Goal: Task Accomplishment & Management: Use online tool/utility

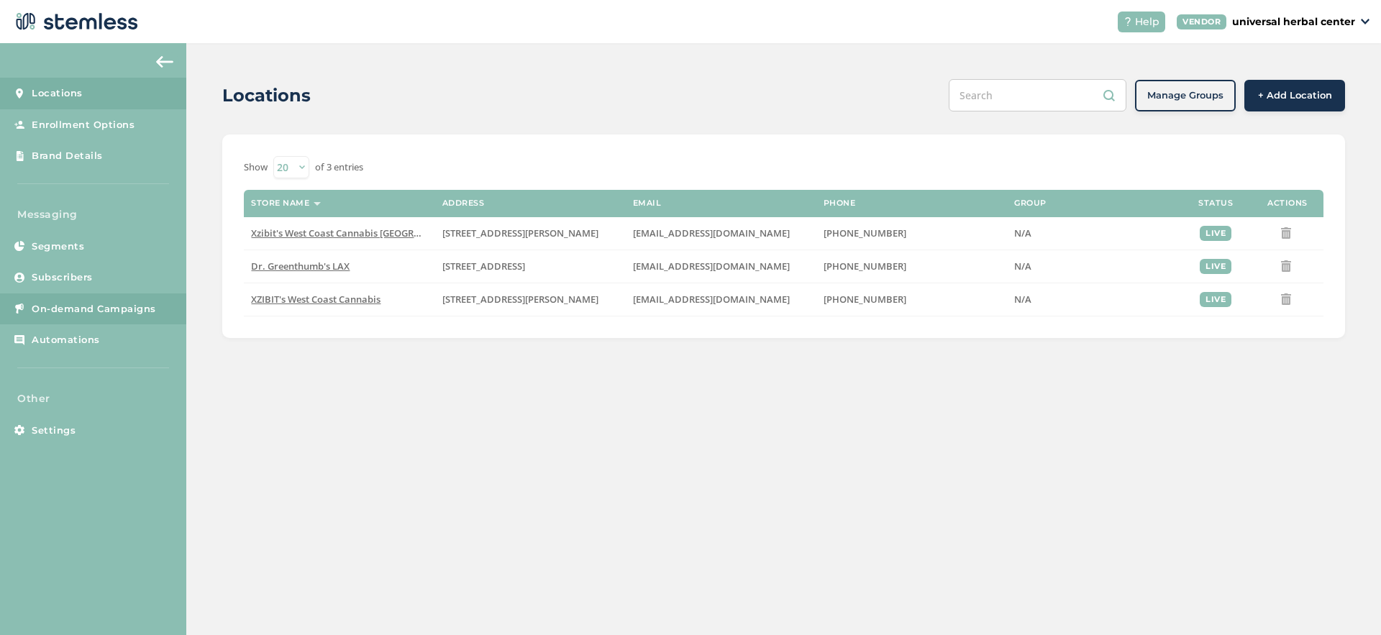
click at [84, 306] on span "On-demand Campaigns" at bounding box center [94, 309] width 124 height 14
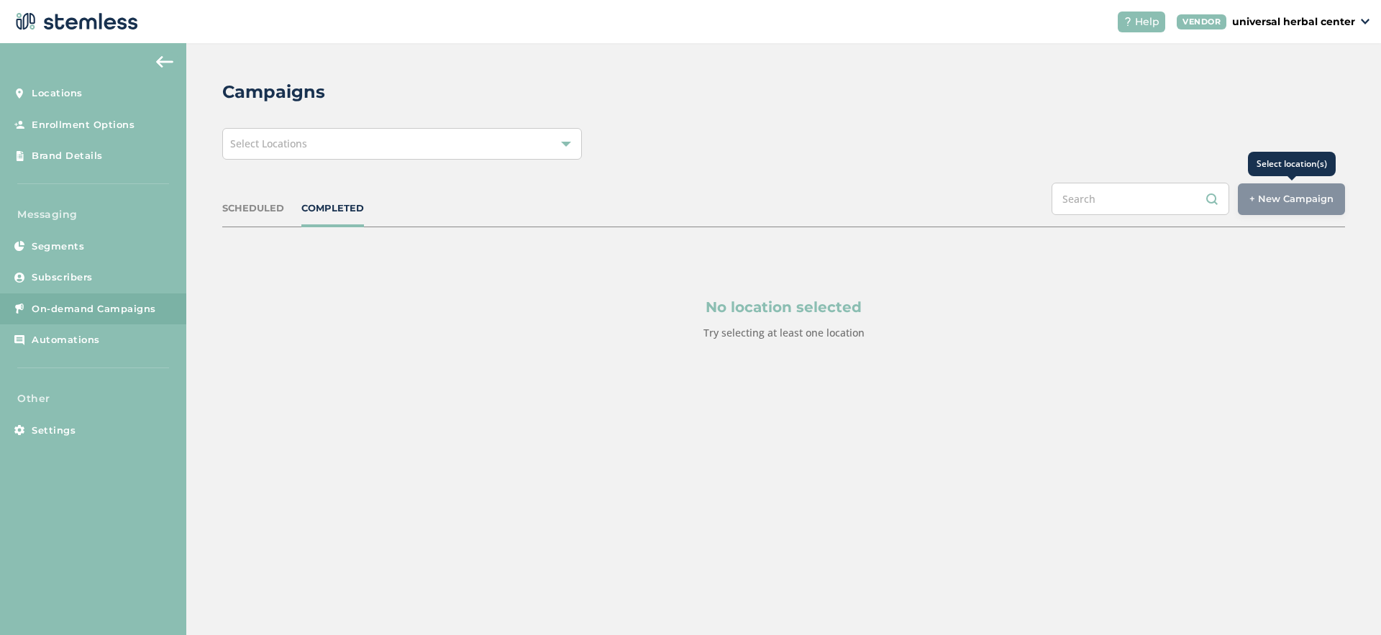
click at [1325, 193] on div "+ New Campaign" at bounding box center [1290, 199] width 107 height 32
click at [393, 129] on div "Select Locations" at bounding box center [402, 144] width 360 height 32
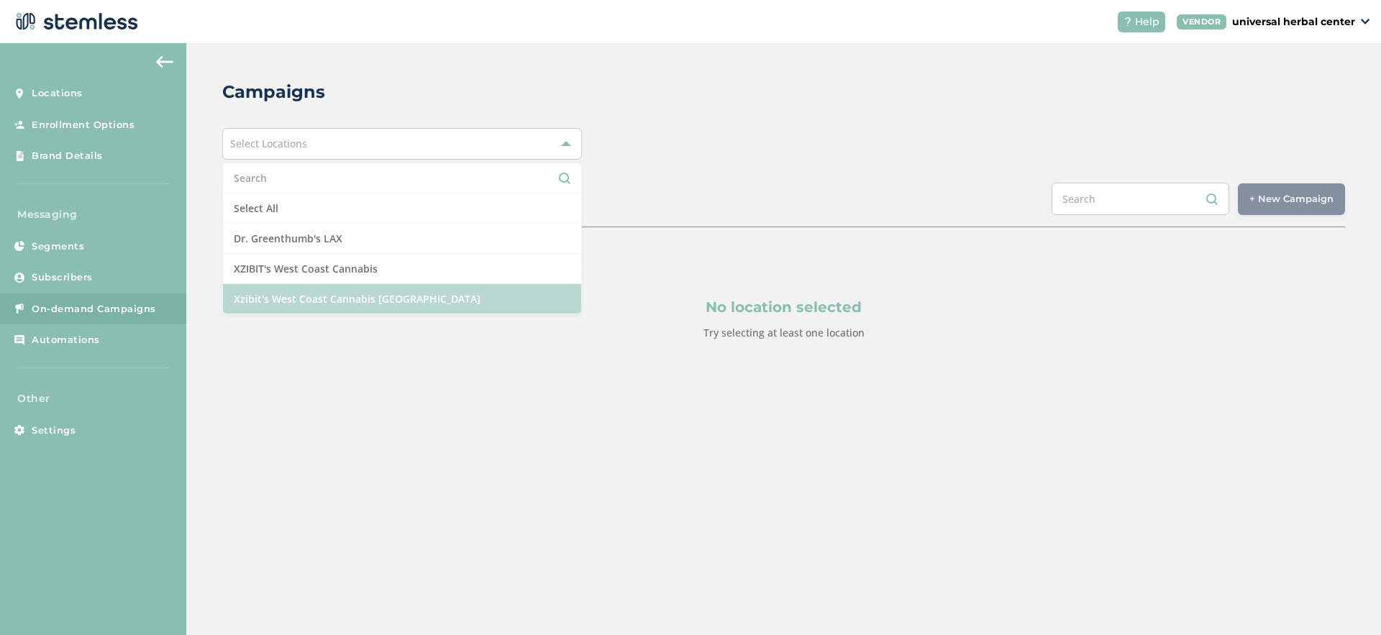
click at [376, 298] on li "Xzibit's West Coast Cannabis [GEOGRAPHIC_DATA]" at bounding box center [402, 298] width 358 height 29
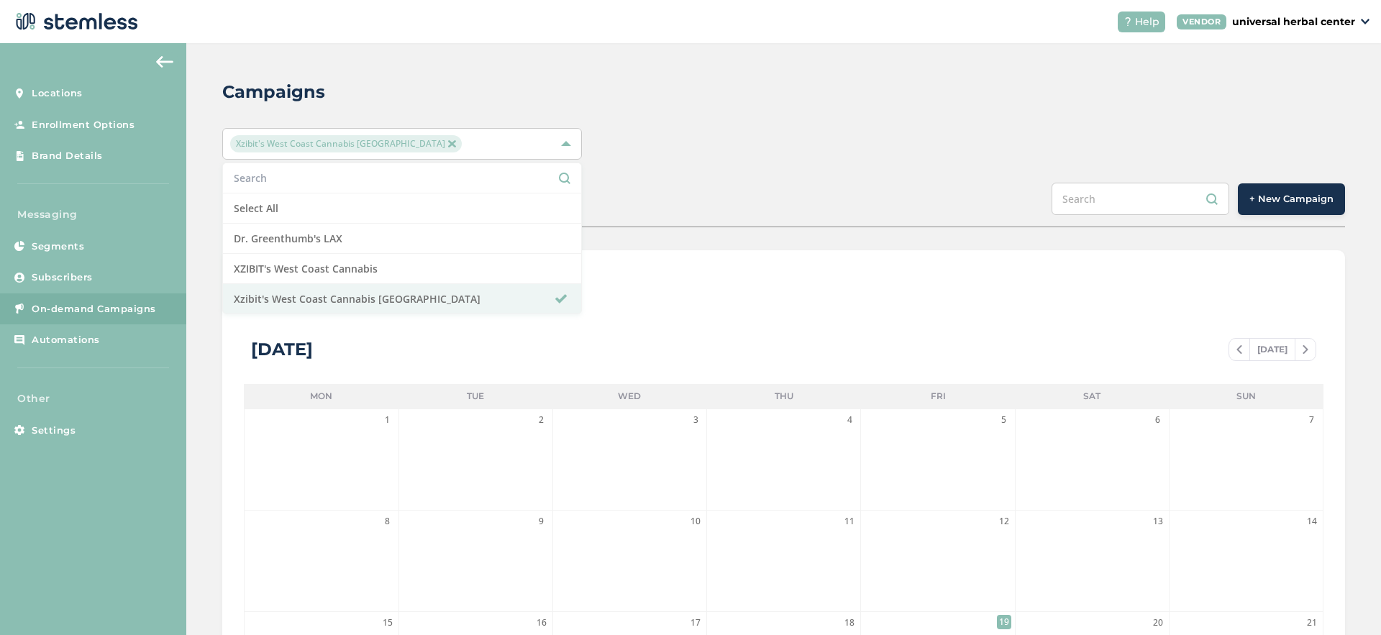
click at [1281, 198] on span "+ New Campaign" at bounding box center [1291, 199] width 84 height 14
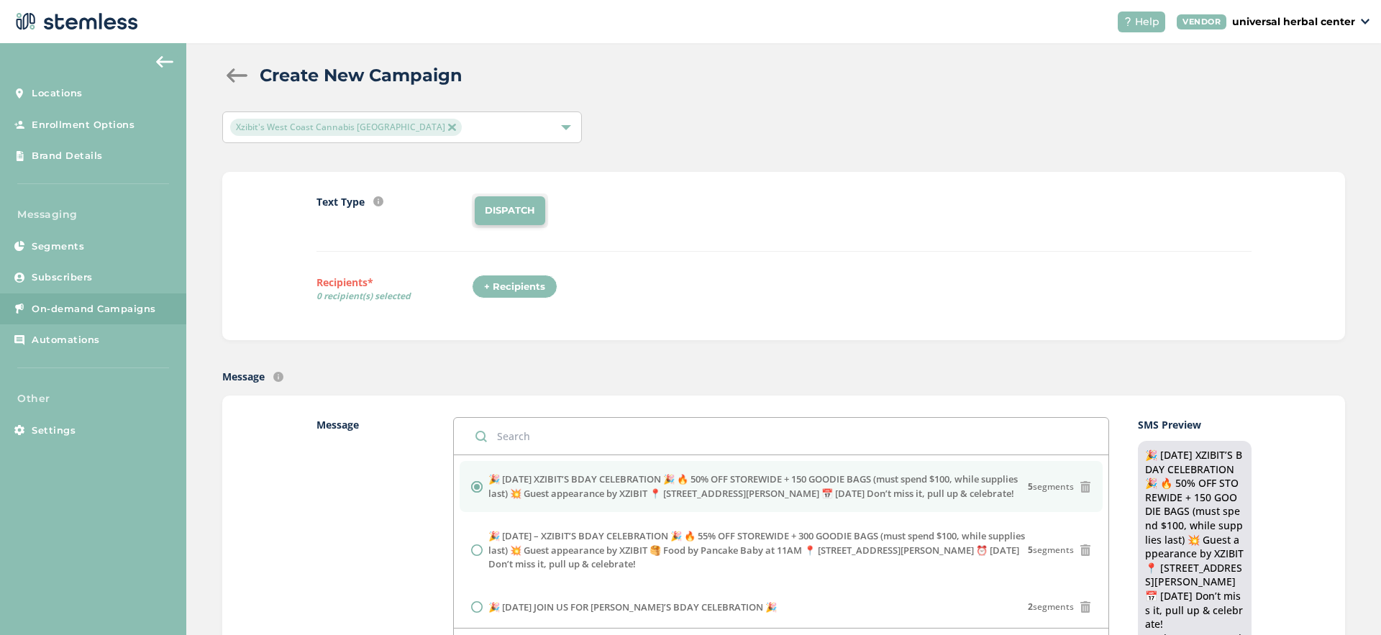
scroll to position [252, 0]
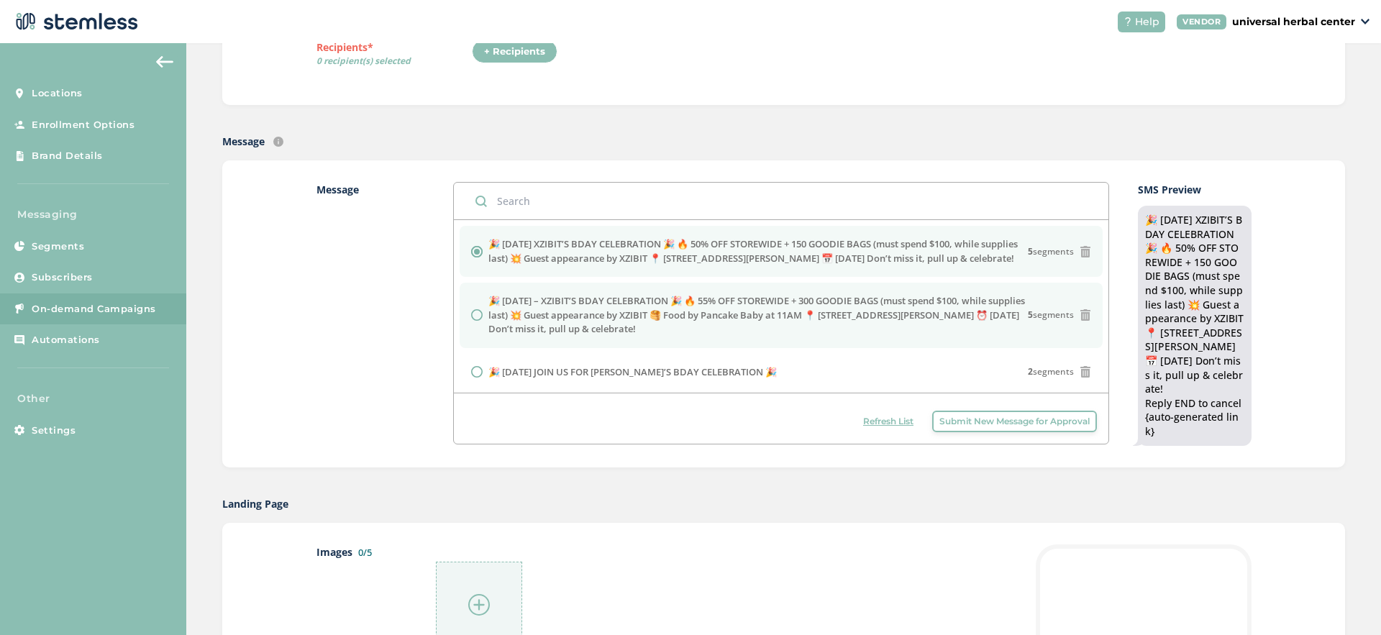
click at [521, 337] on label "🎉 [DATE] – XZIBIT’S BDAY CELEBRATION 🎉 🔥 55% OFF STOREWIDE + 300 GOODIE BAGS (m…" at bounding box center [757, 315] width 539 height 42
radio input "false"
radio input "true"
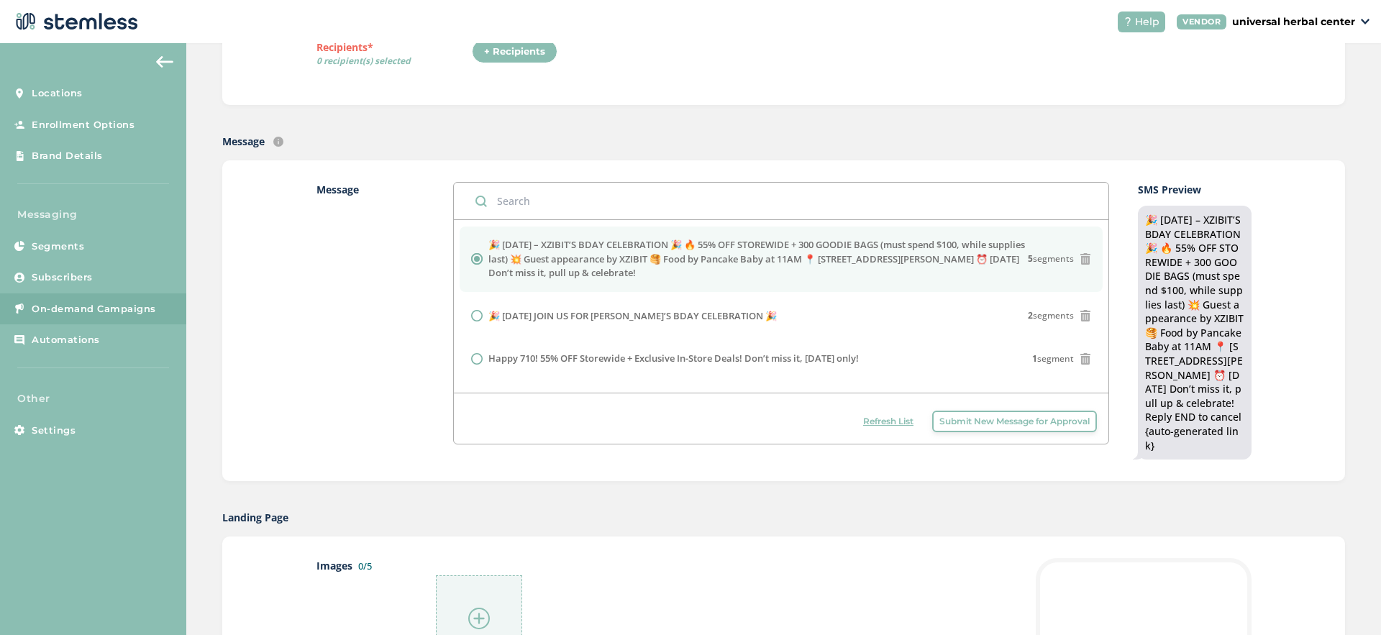
scroll to position [58, 0]
drag, startPoint x: 716, startPoint y: 283, endPoint x: 484, endPoint y: 252, distance: 234.3
click at [484, 252] on div "🎉 [DATE] – XZIBIT’S BDAY CELEBRATION 🎉 🔥 55% OFF STOREWIDE + 300 GOODIE BAGS (m…" at bounding box center [781, 257] width 620 height 42
copy label "🎉 [DATE] – XZIBIT’S BDAY CELEBRATION 🎉 🔥 55% OFF STOREWIDE + 300 GOODIE BAGS (m…"
click at [997, 416] on span "Submit New Message for Approval" at bounding box center [1014, 421] width 150 height 13
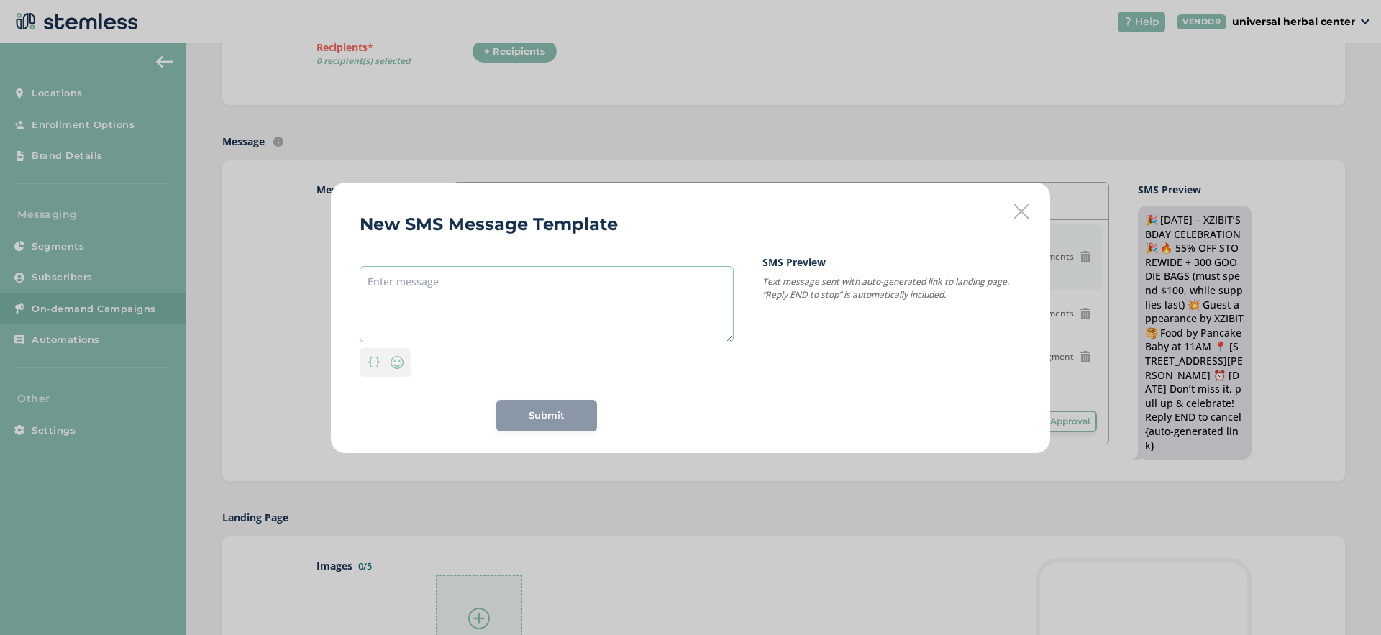
click at [534, 276] on textarea at bounding box center [547, 304] width 374 height 76
paste textarea "🎉 [DATE] – XZIBIT’S BDAY CELEBRATION 🎉 🔥 55% OFF STOREWIDE + 300 GOODIE BAGS (m…"
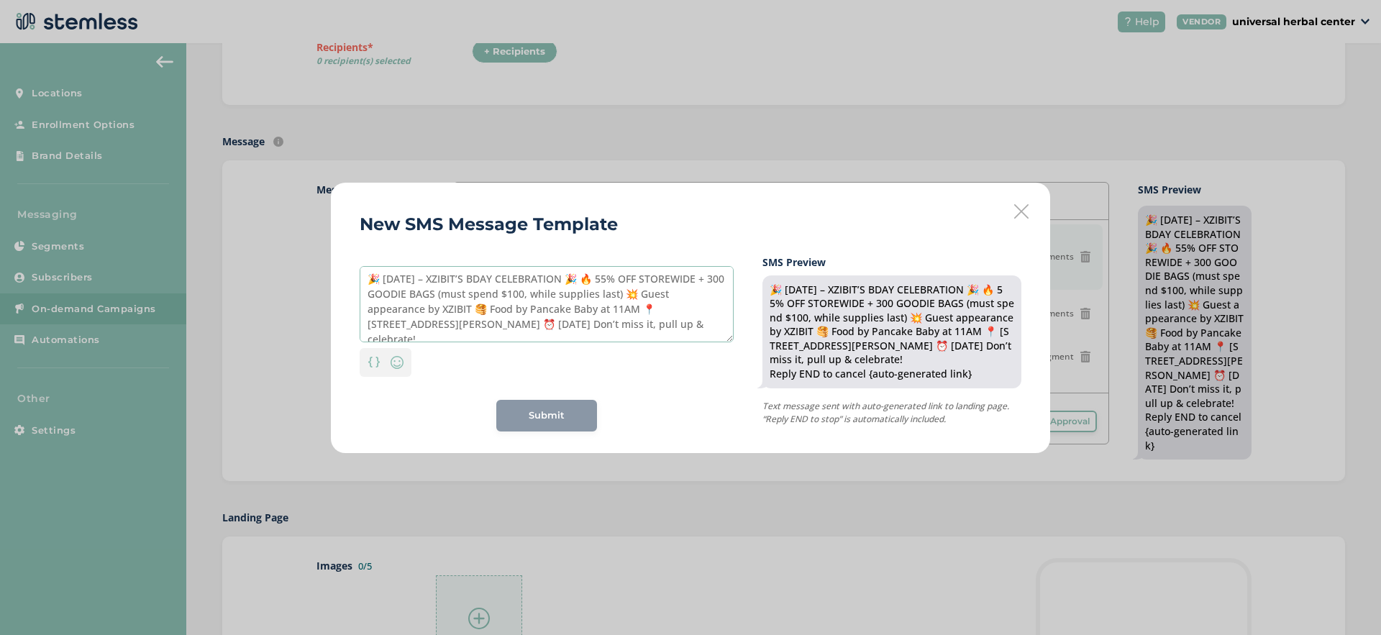
scroll to position [0, 0]
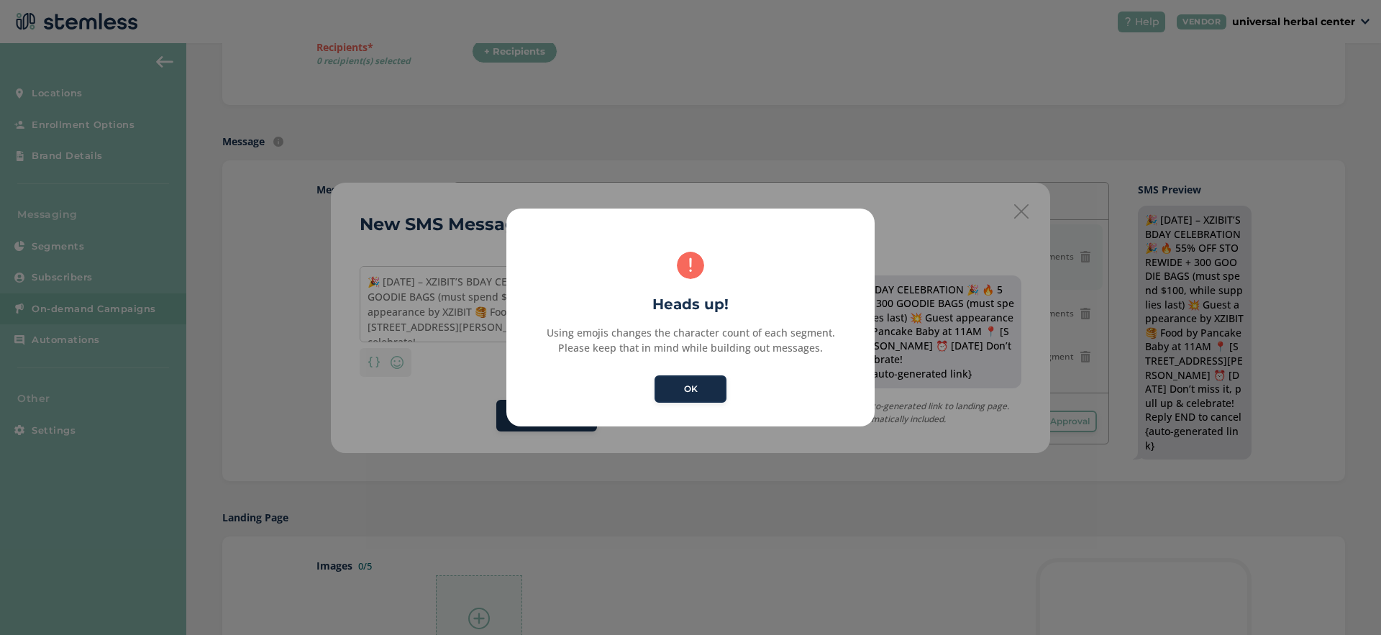
click at [692, 390] on button "OK" at bounding box center [690, 388] width 72 height 27
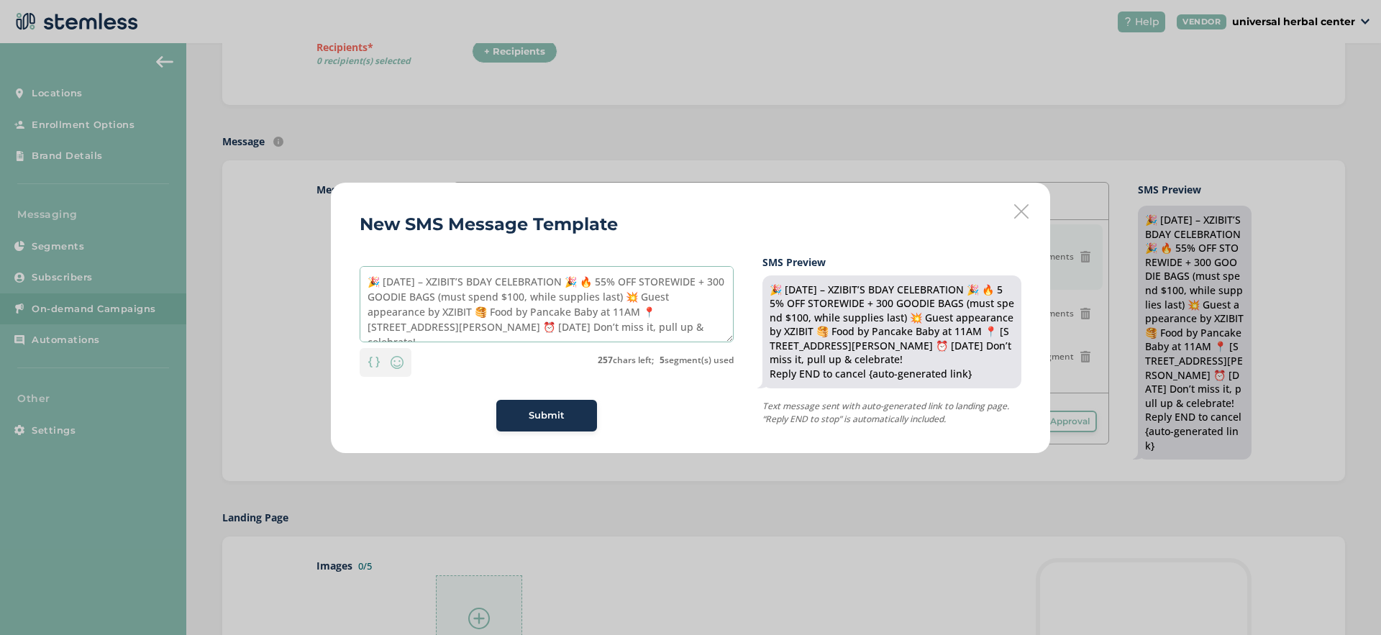
click at [455, 283] on textarea "🎉 [DATE] – XZIBIT’S BDAY CELEBRATION 🎉 🔥 55% OFF STOREWIDE + 300 GOODIE BAGS (m…" at bounding box center [547, 304] width 374 height 76
type textarea "🎉 JOIN US [DATE] FOR XZIBIT’S BDAY CELEBRATION 🎉 🔥 55% OFF STOREWIDE + 300 GOOD…"
click at [544, 418] on span "Submit" at bounding box center [546, 415] width 36 height 14
